Goal: Task Accomplishment & Management: Use online tool/utility

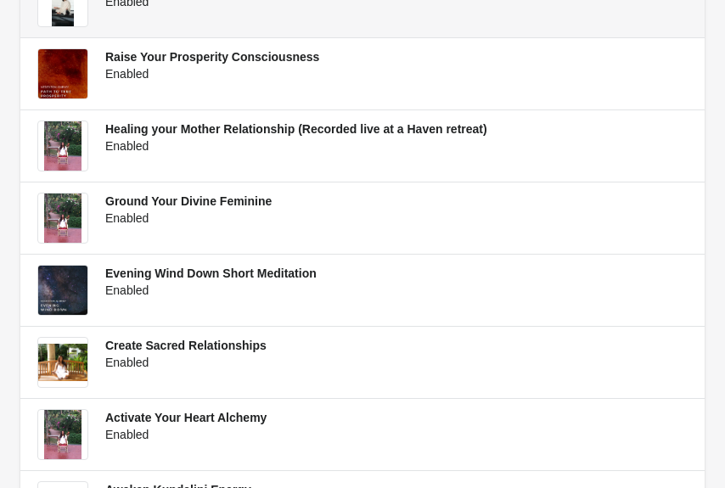
scroll to position [481, 0]
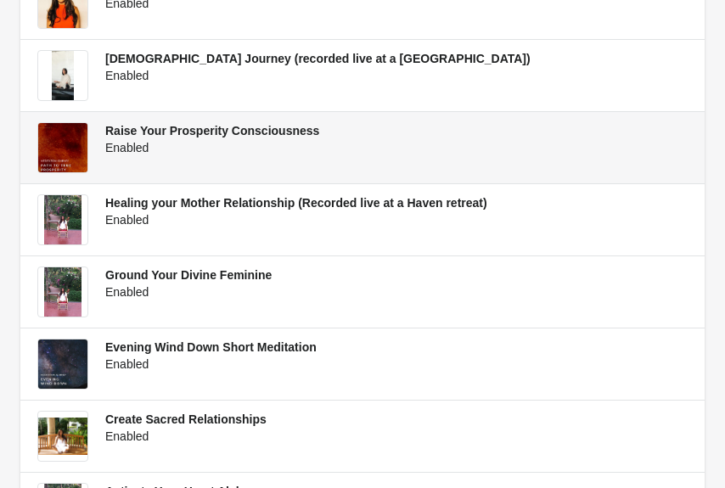
click at [133, 132] on span "Raise Your Prosperity Consciousness" at bounding box center [212, 131] width 214 height 14
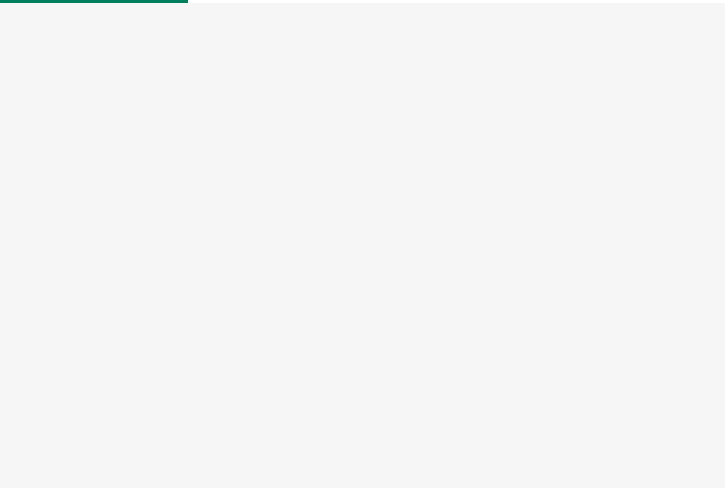
select select "US"
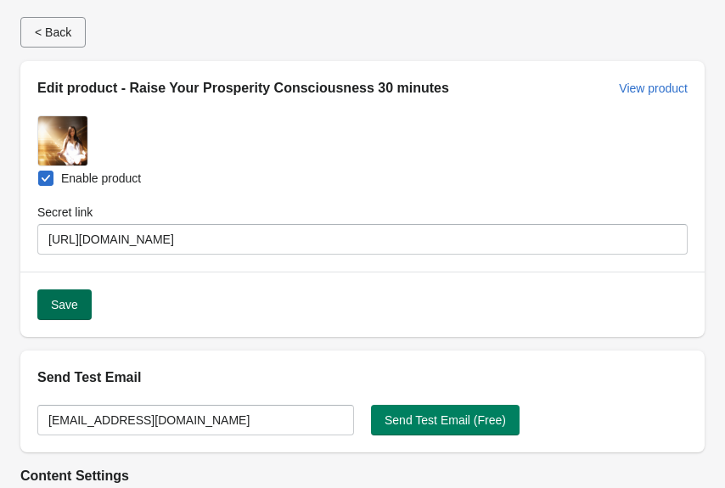
click at [62, 304] on span "Save" at bounding box center [64, 305] width 27 height 14
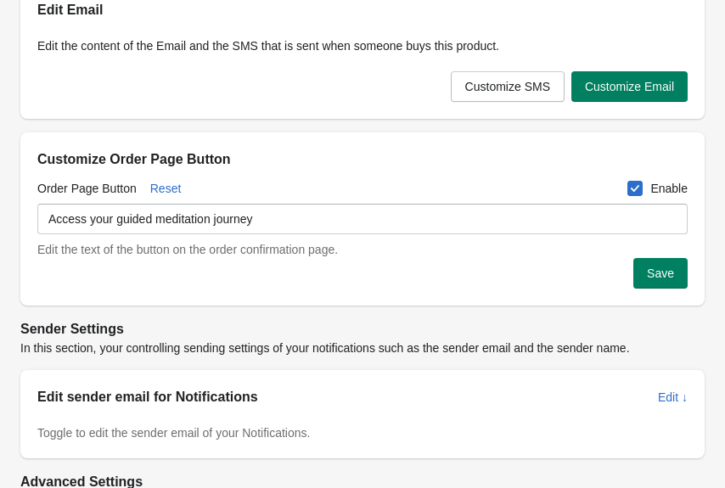
scroll to position [621, 0]
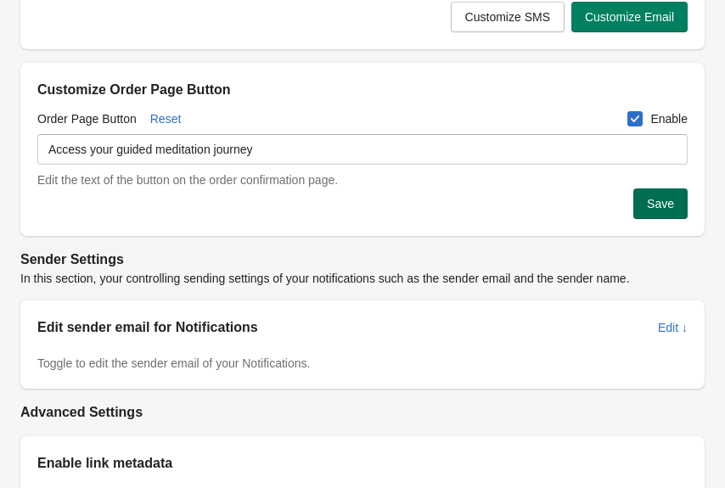
click at [662, 203] on span "Save" at bounding box center [660, 204] width 27 height 14
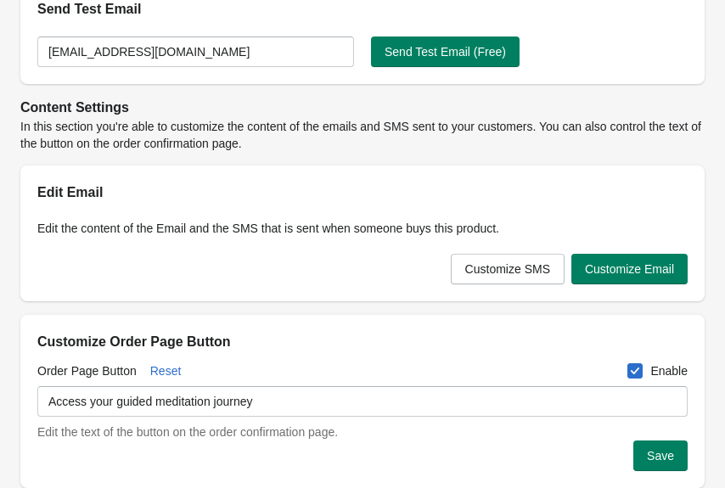
scroll to position [471, 0]
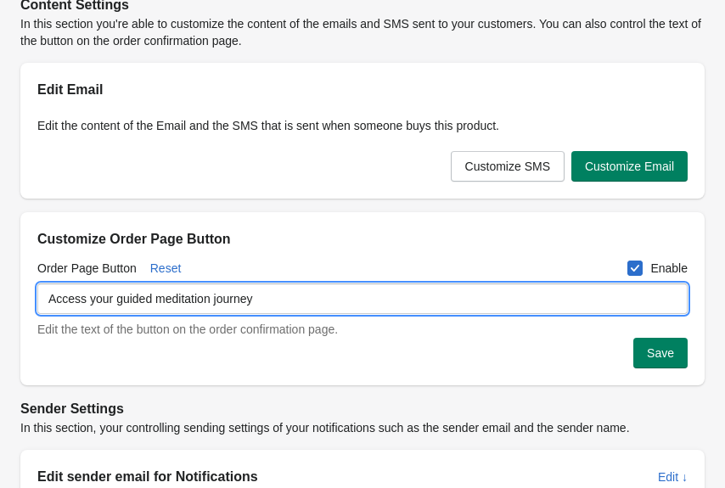
click at [269, 301] on input "Access your guided meditation journey" at bounding box center [362, 299] width 650 height 31
click at [662, 351] on span "Save" at bounding box center [660, 353] width 27 height 14
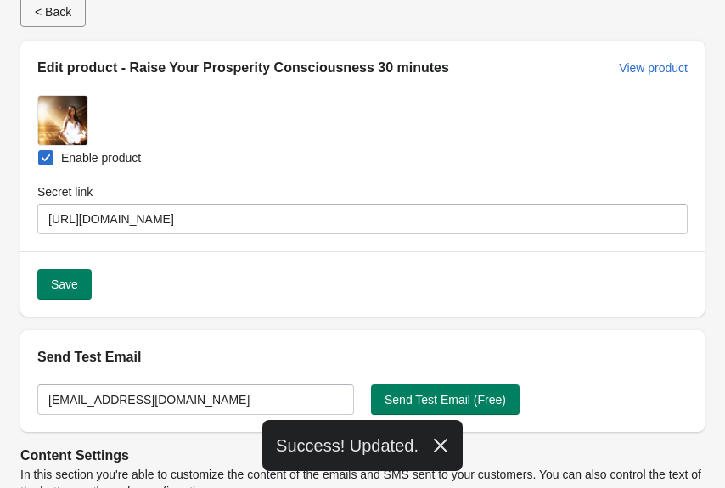
scroll to position [0, 0]
